Goal: Task Accomplishment & Management: Use online tool/utility

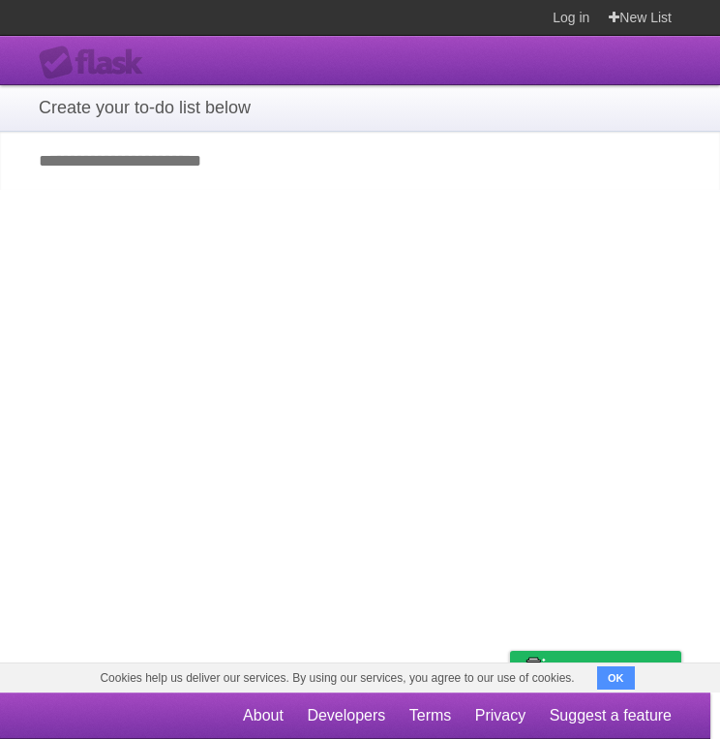
click at [200, 164] on input "Add your first task" at bounding box center [360, 161] width 720 height 58
type input "****"
click input "**********" at bounding box center [0, 0] width 0 height 0
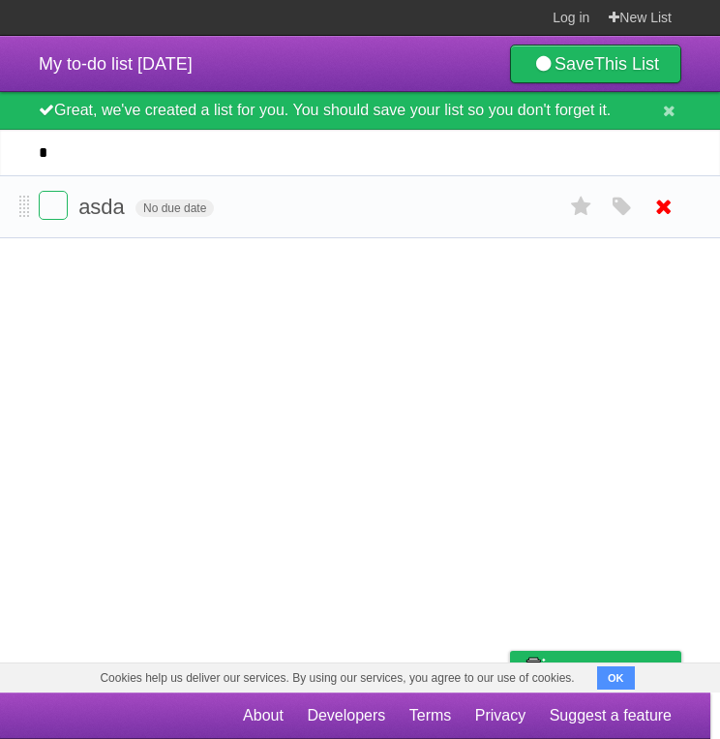
click at [670, 214] on icon at bounding box center [664, 207] width 27 height 32
